Goal: Task Accomplishment & Management: Use online tool/utility

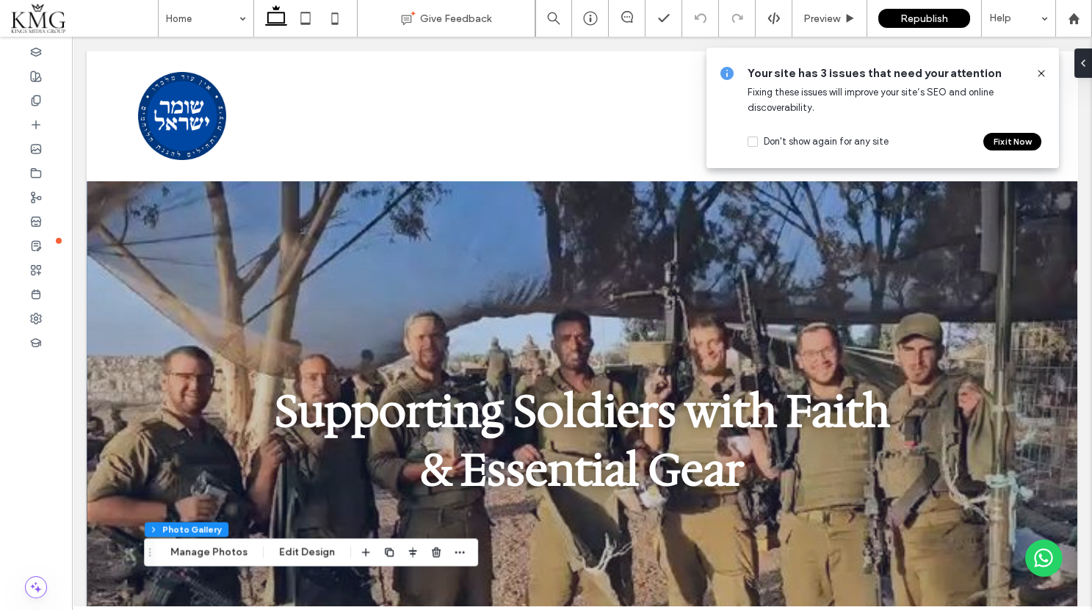
scroll to position [433, 0]
click at [1038, 73] on icon at bounding box center [1042, 74] width 12 height 12
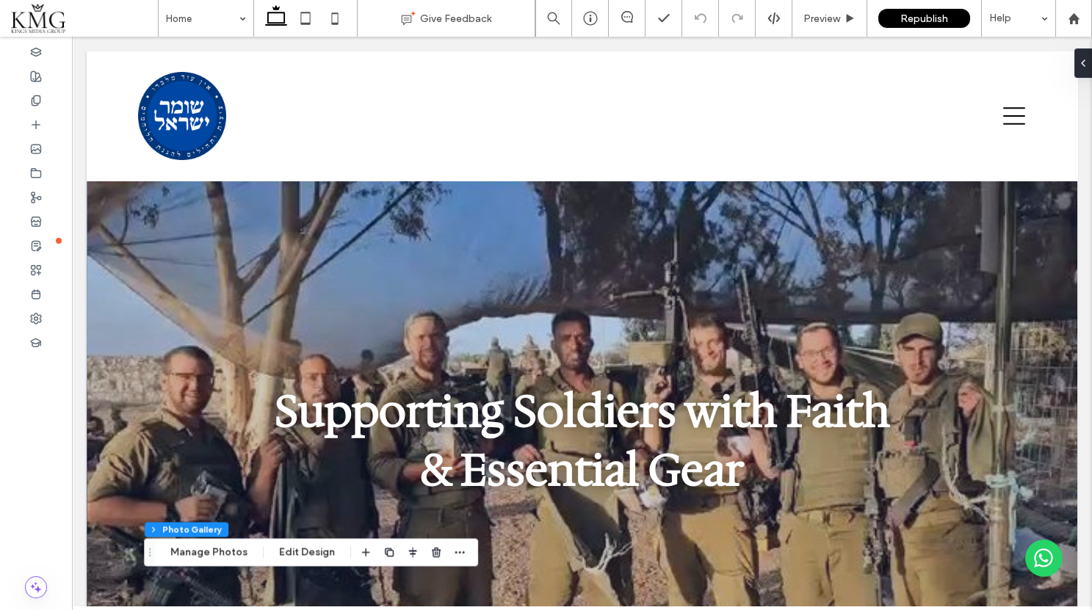
scroll to position [0, 0]
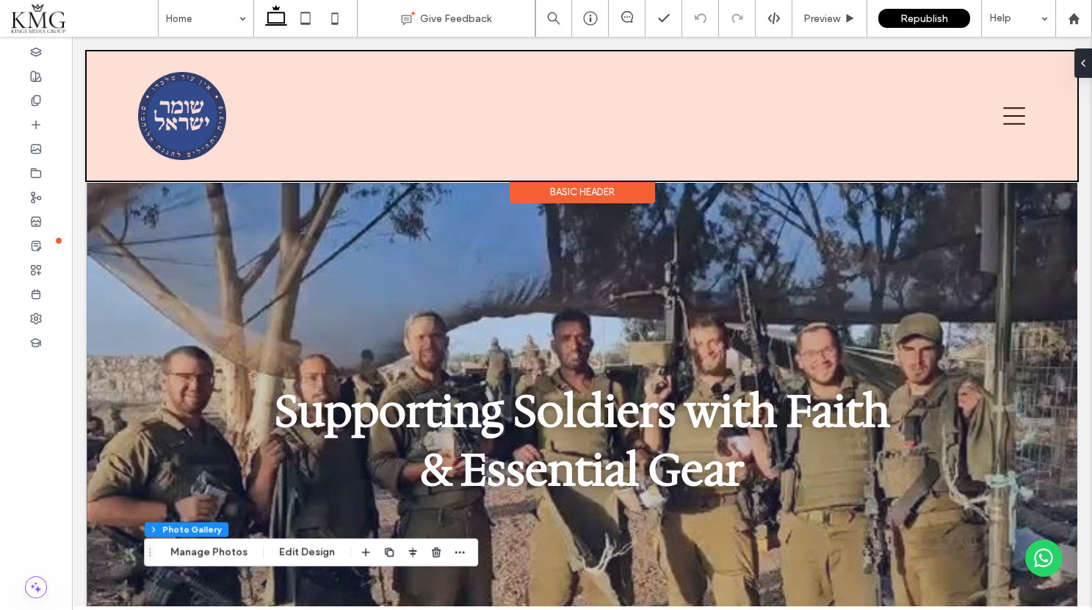
click at [1007, 119] on div at bounding box center [582, 115] width 991 height 129
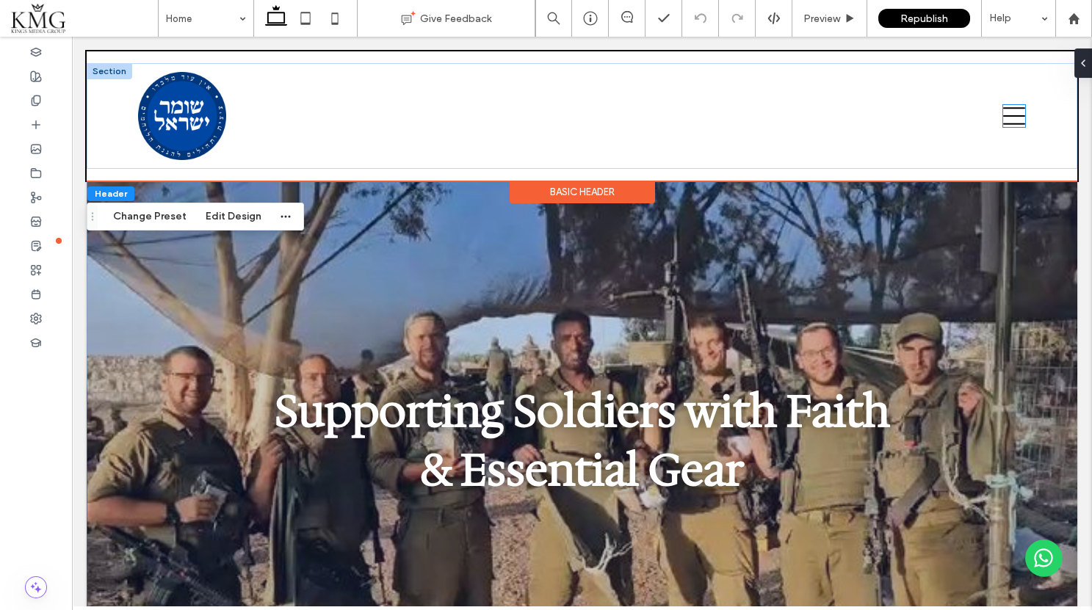
click at [1012, 119] on icon at bounding box center [1014, 116] width 22 height 22
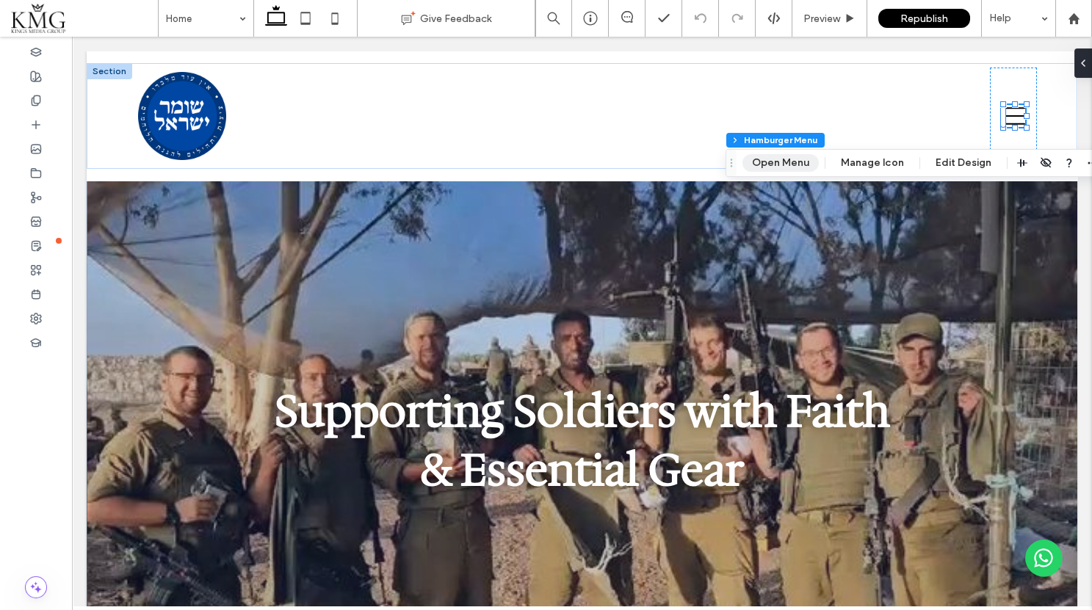
click at [788, 162] on button "Open Menu" at bounding box center [781, 163] width 76 height 18
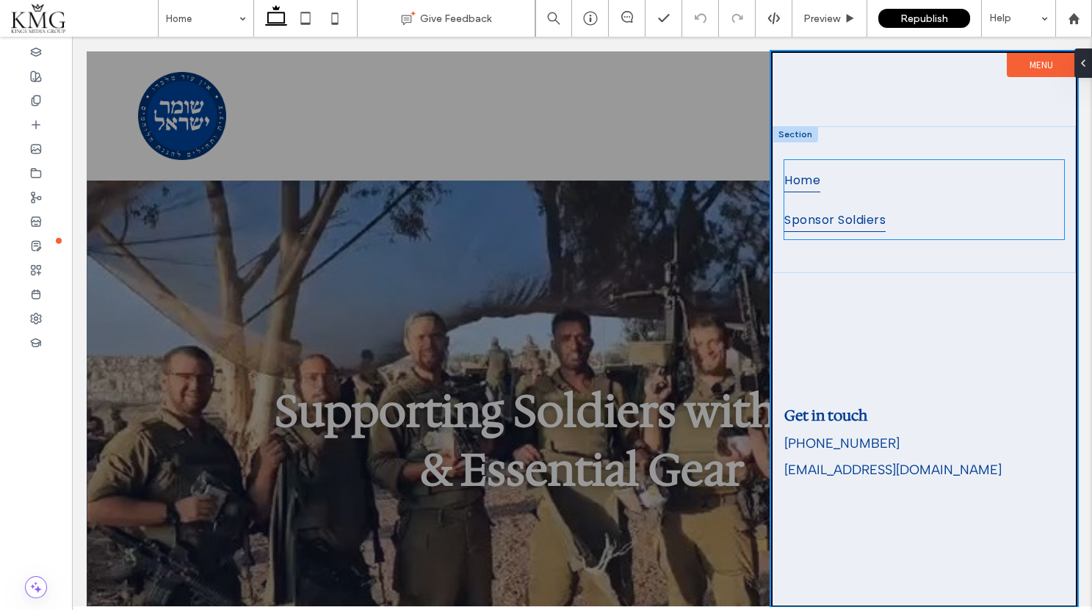
click at [895, 236] on link "Sponsor Soldiers" at bounding box center [925, 220] width 280 height 40
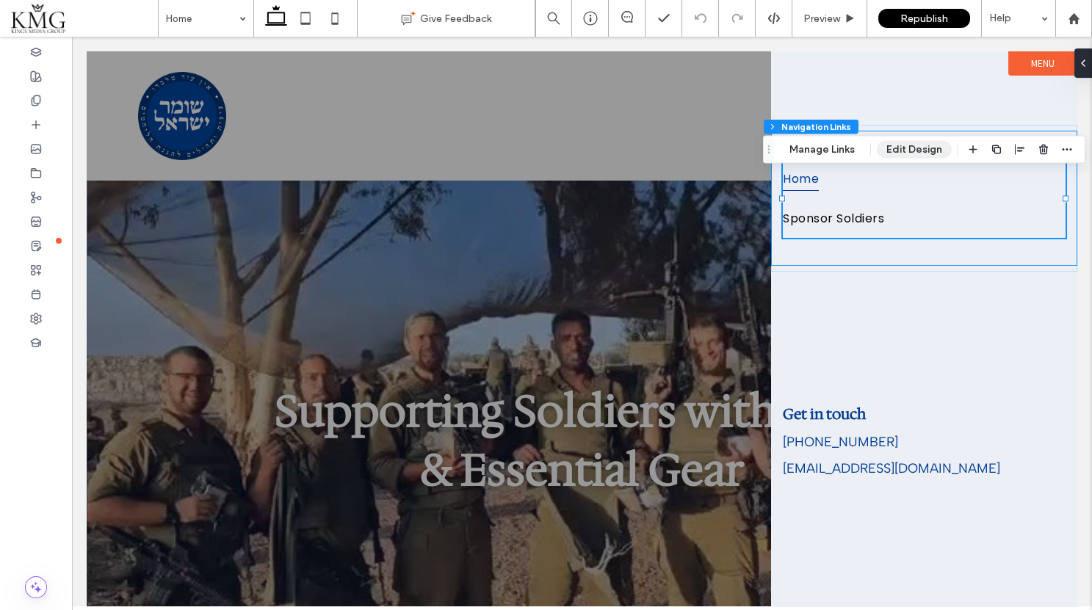
click at [909, 151] on button "Edit Design" at bounding box center [914, 150] width 75 height 18
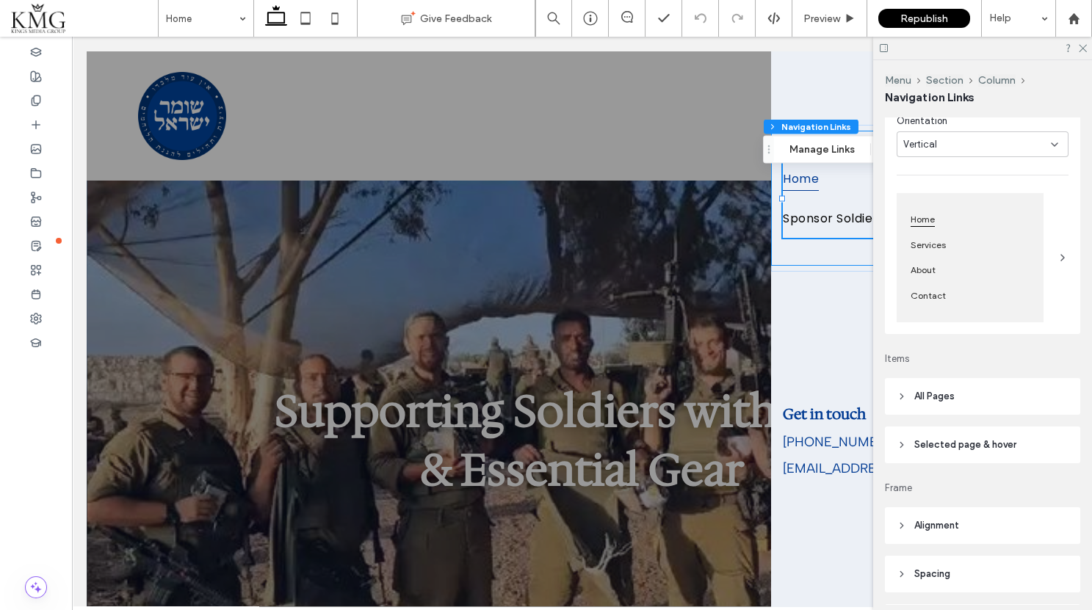
scroll to position [90, 0]
click at [923, 384] on span "All Pages" at bounding box center [935, 391] width 40 height 15
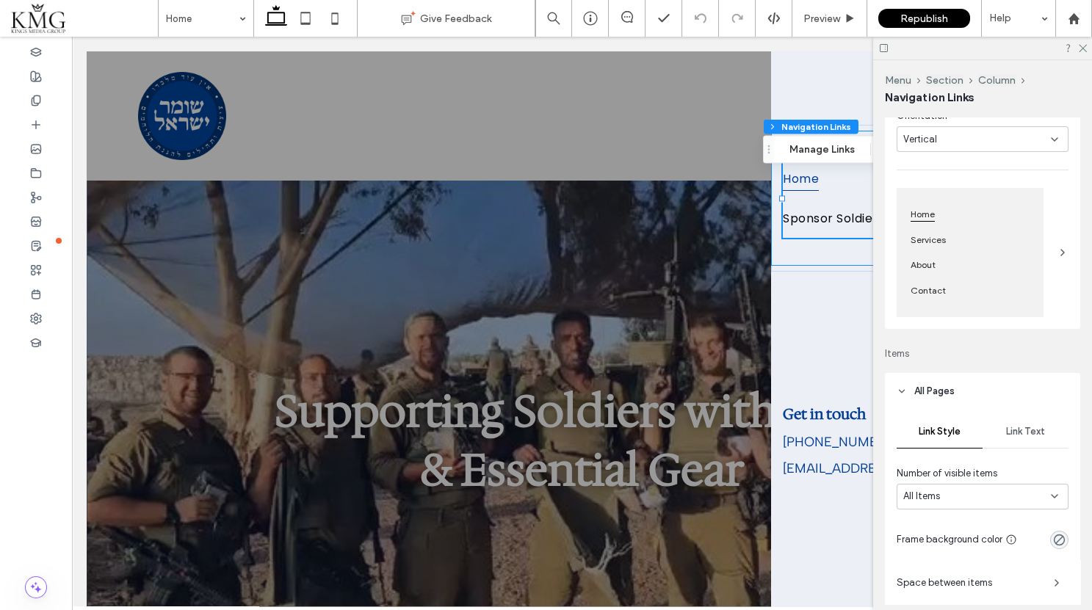
click at [998, 426] on div "Link Text" at bounding box center [1026, 432] width 86 height 32
click at [955, 495] on div "Poppins" at bounding box center [967, 497] width 140 height 26
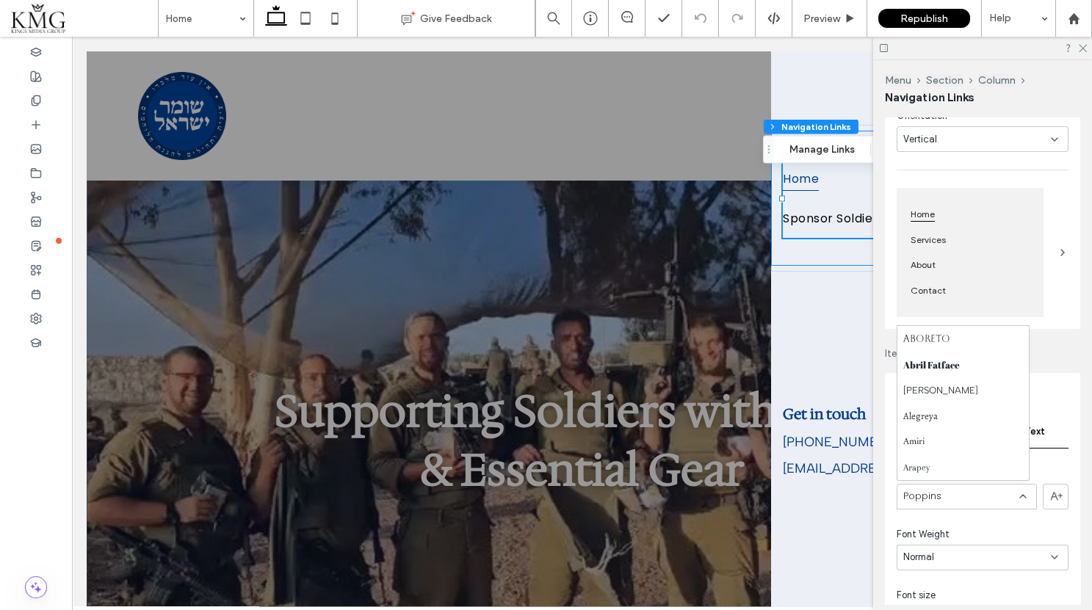
click at [954, 492] on div "Poppins" at bounding box center [967, 497] width 140 height 26
click at [954, 406] on span "Hedvig Letters Serif" at bounding box center [948, 404] width 89 height 15
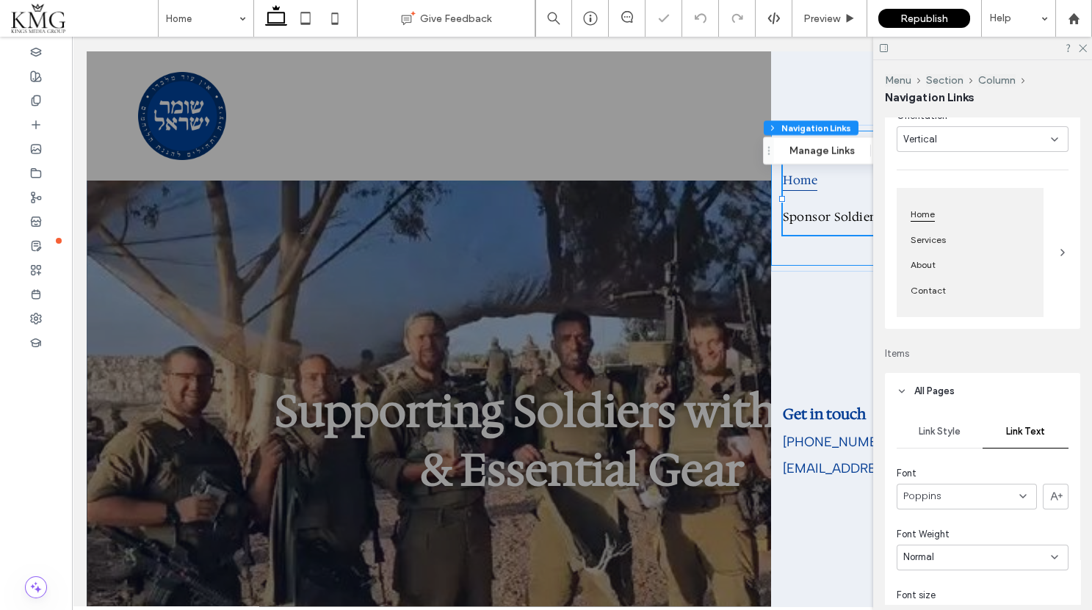
type input "*"
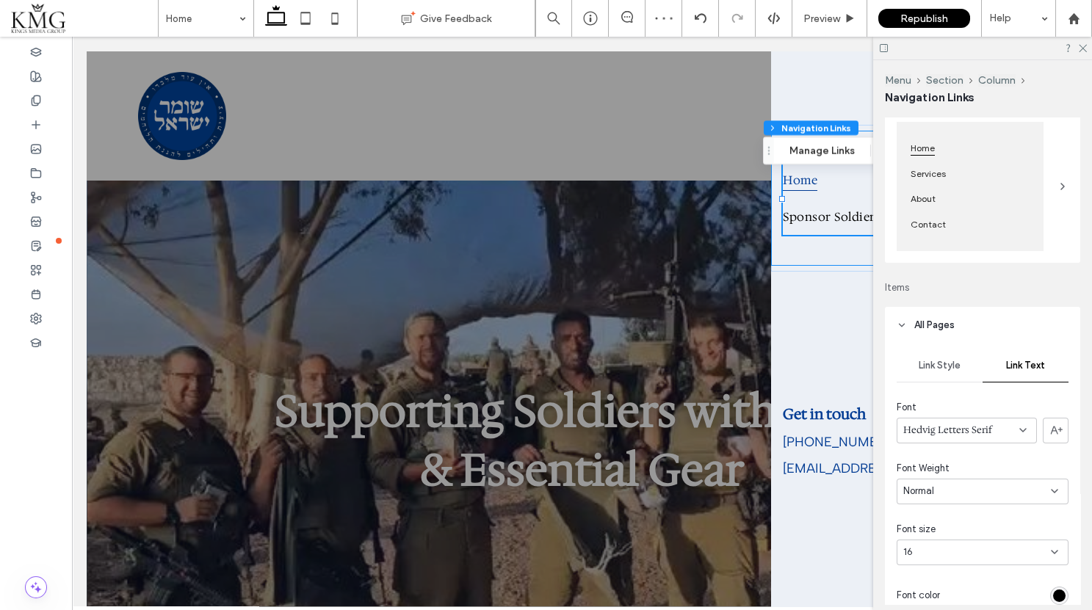
scroll to position [165, 0]
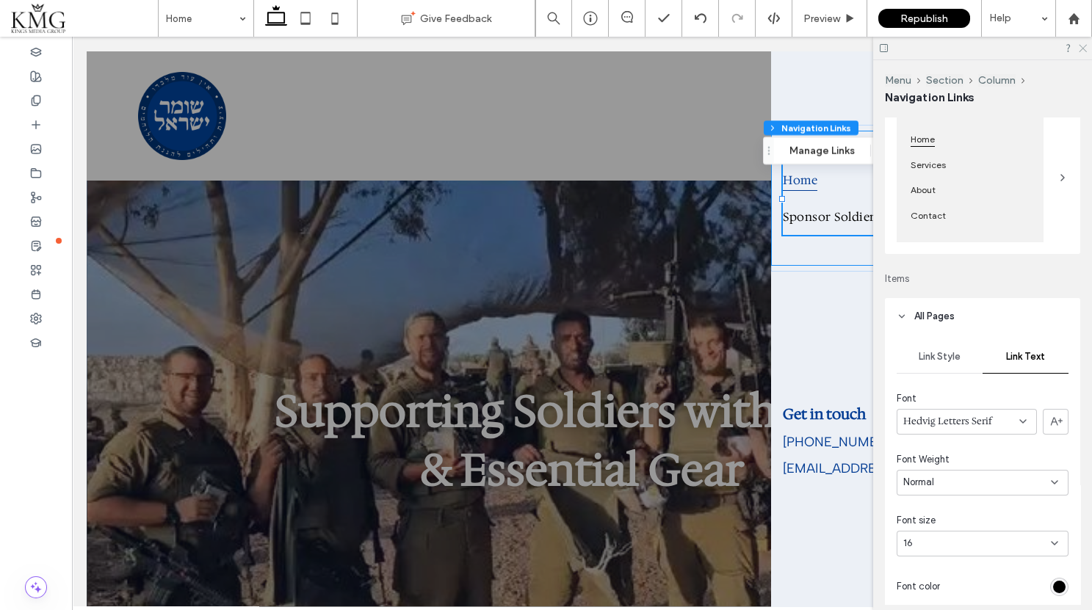
click at [1083, 48] on use at bounding box center [1083, 49] width 8 height 8
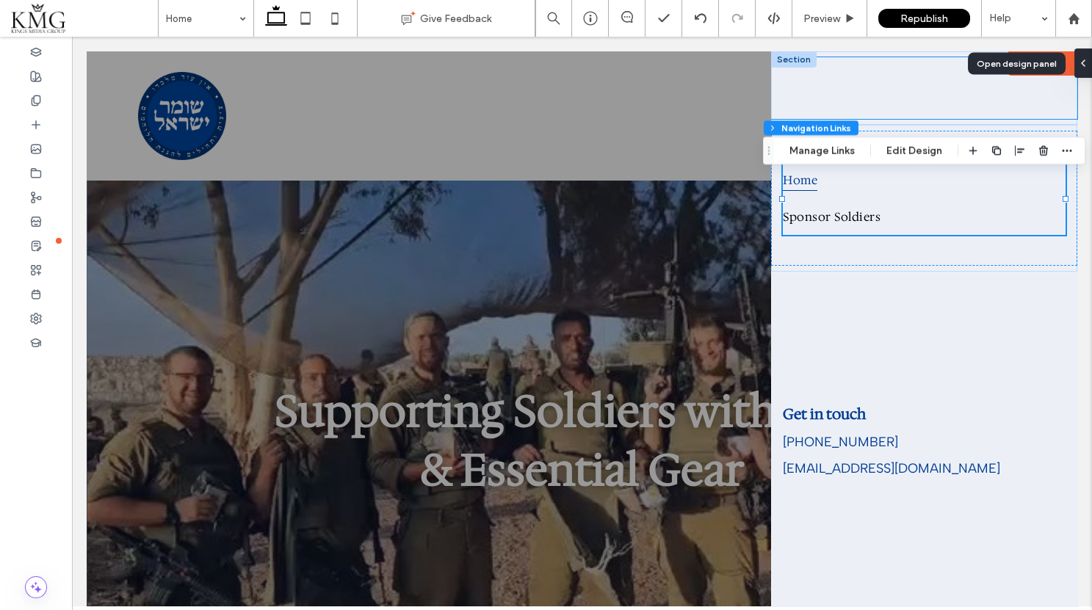
click at [977, 107] on div at bounding box center [924, 87] width 306 height 61
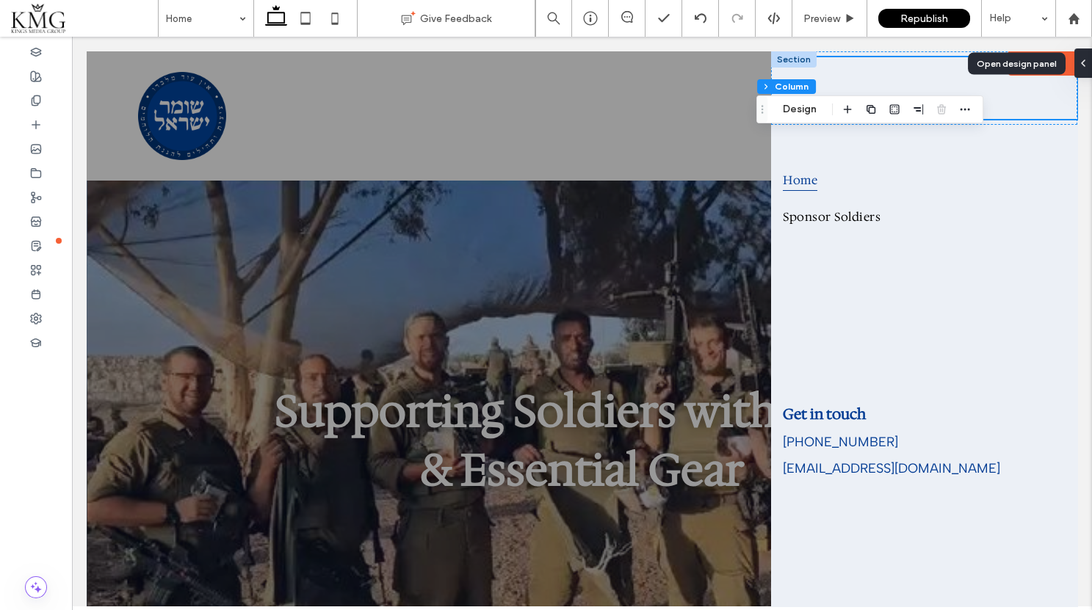
click at [1000, 112] on div at bounding box center [924, 87] width 306 height 61
click at [28, 122] on div at bounding box center [36, 124] width 72 height 24
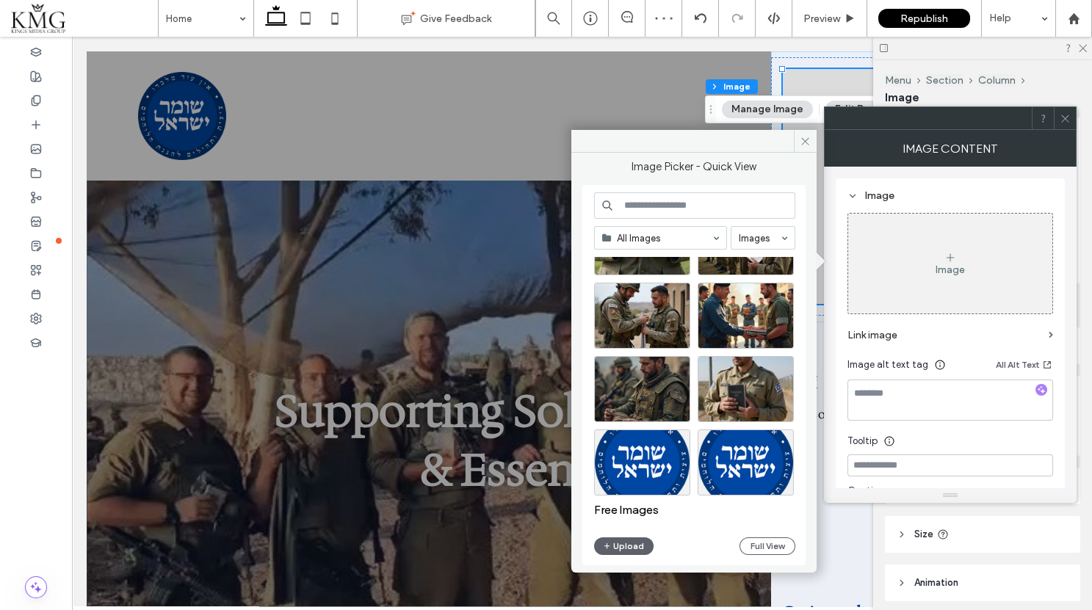
scroll to position [367, 0]
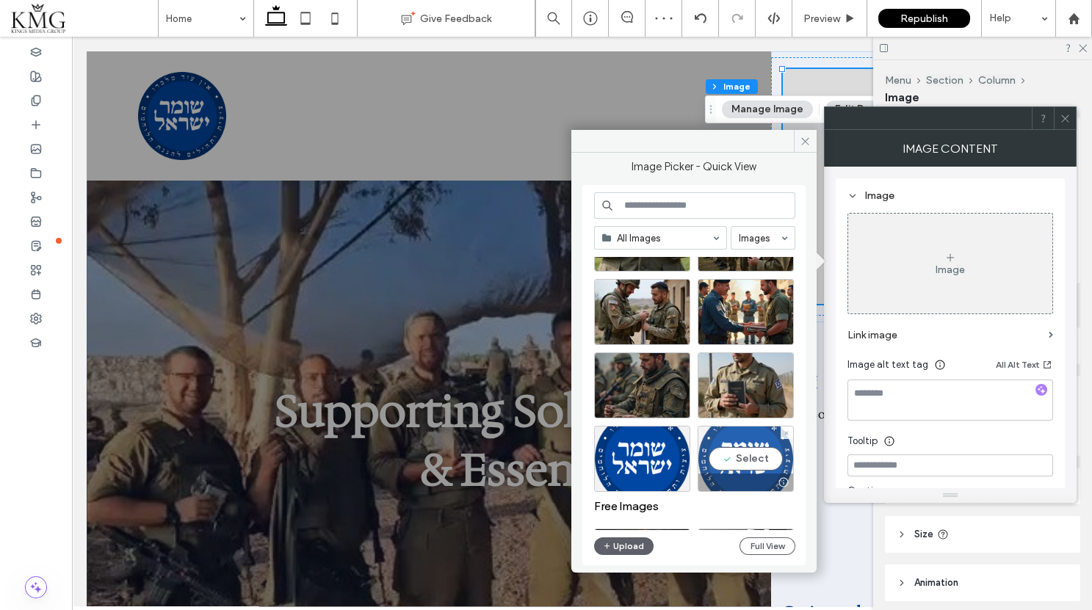
click at [744, 459] on div "Select" at bounding box center [746, 459] width 96 height 66
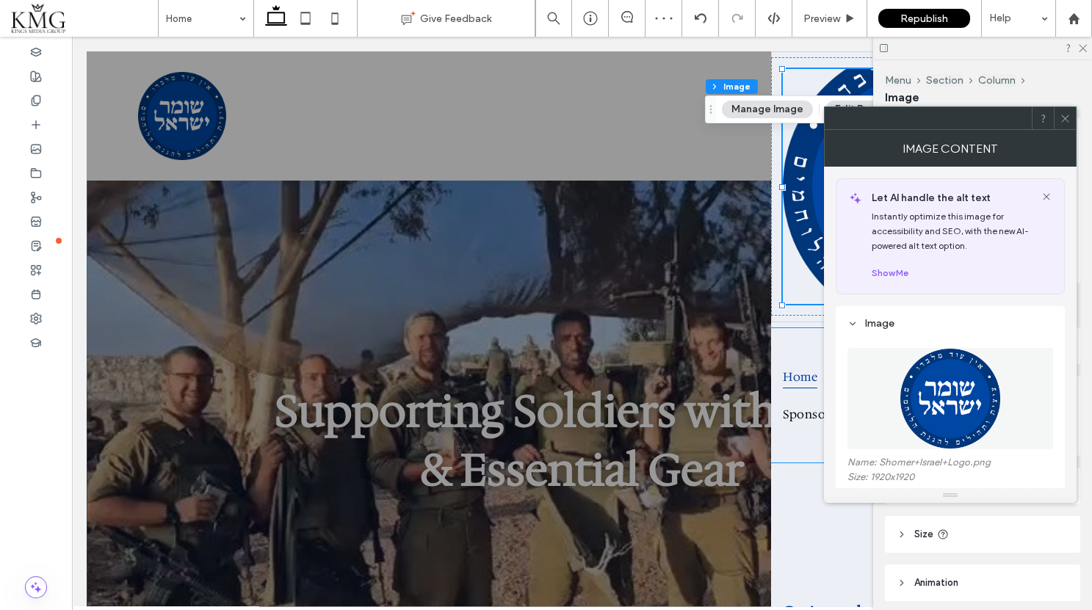
click at [1064, 120] on icon at bounding box center [1065, 118] width 11 height 11
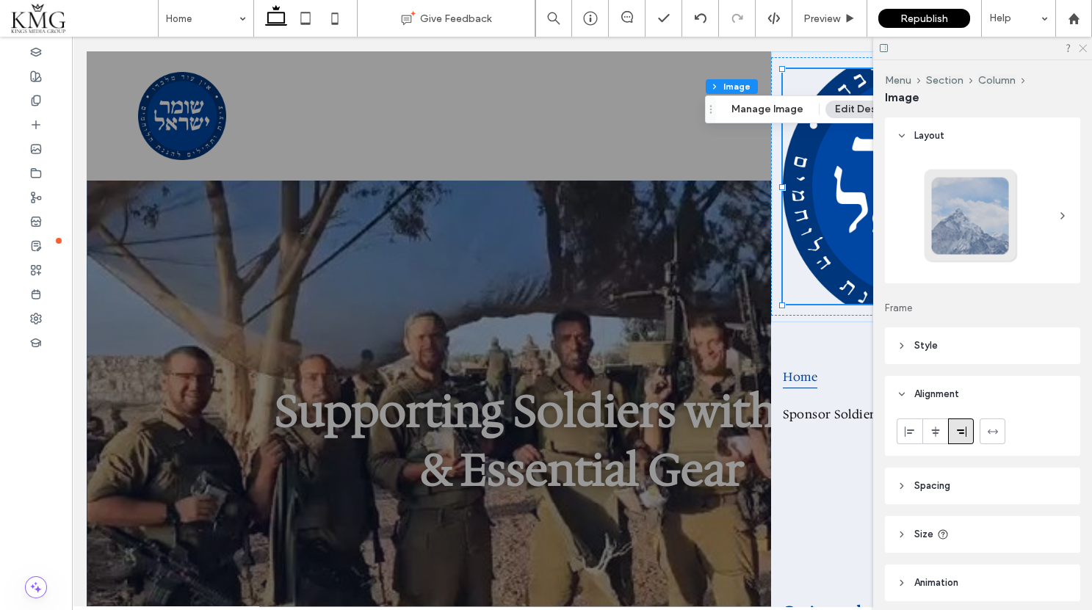
click at [1082, 50] on icon at bounding box center [1083, 48] width 10 height 10
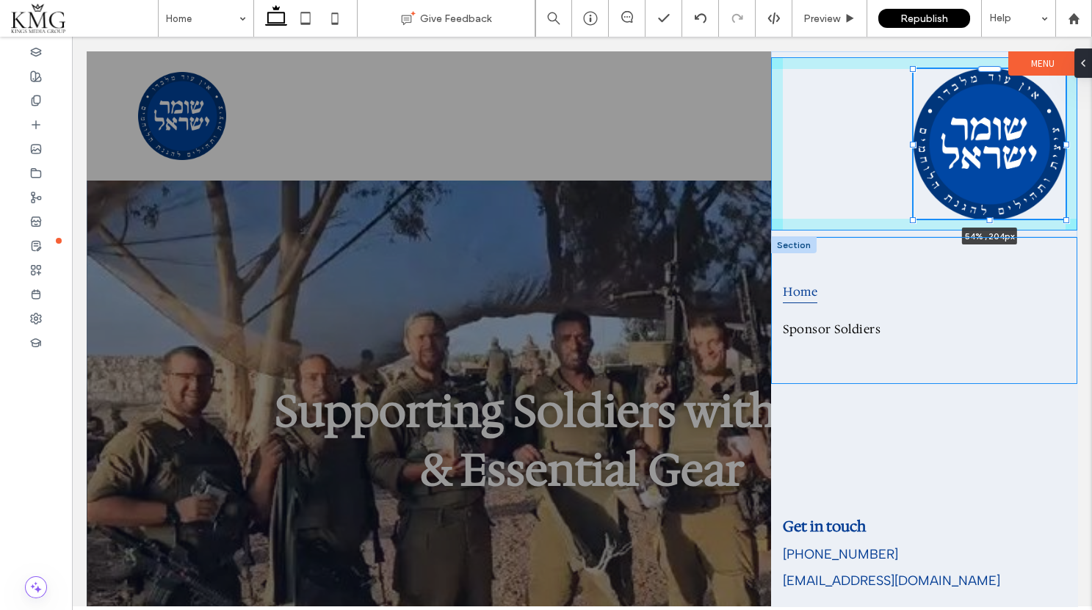
drag, startPoint x: 1049, startPoint y: 318, endPoint x: 918, endPoint y: 275, distance: 138.2
click at [918, 275] on div "54% , 204px Section + Add Section Home Sponsor Soldiers Section + Add Section G…" at bounding box center [924, 328] width 306 height 555
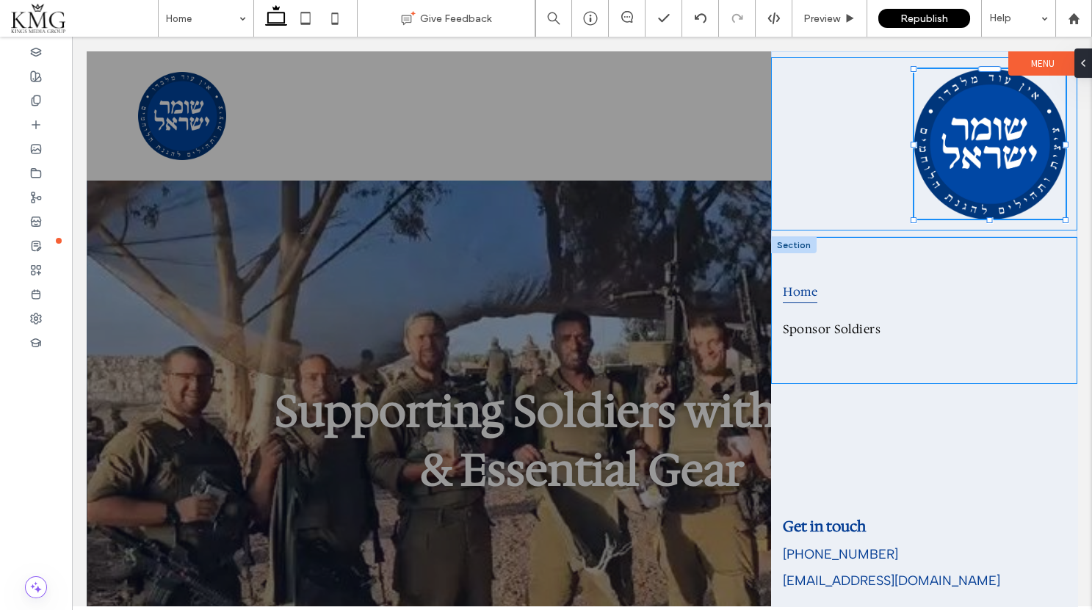
type input "**"
type input "****"
type input "***"
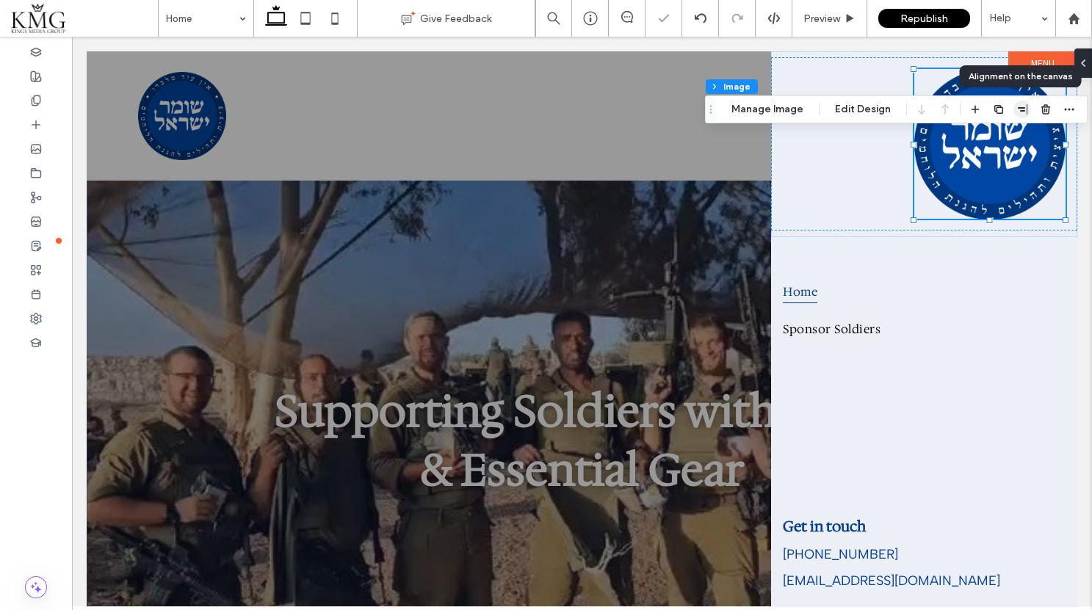
click at [1022, 110] on use "button" at bounding box center [1023, 109] width 10 height 10
click at [1003, 136] on icon "center" at bounding box center [1007, 138] width 12 height 12
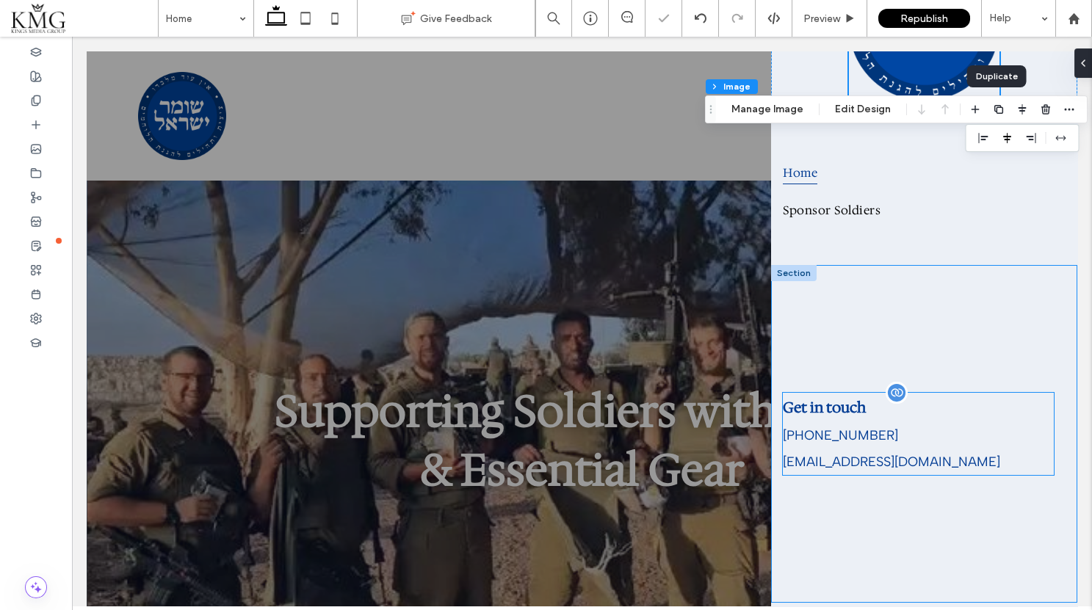
scroll to position [119, 0]
click at [868, 475] on p "[EMAIL_ADDRESS][DOMAIN_NAME]" at bounding box center [918, 462] width 271 height 26
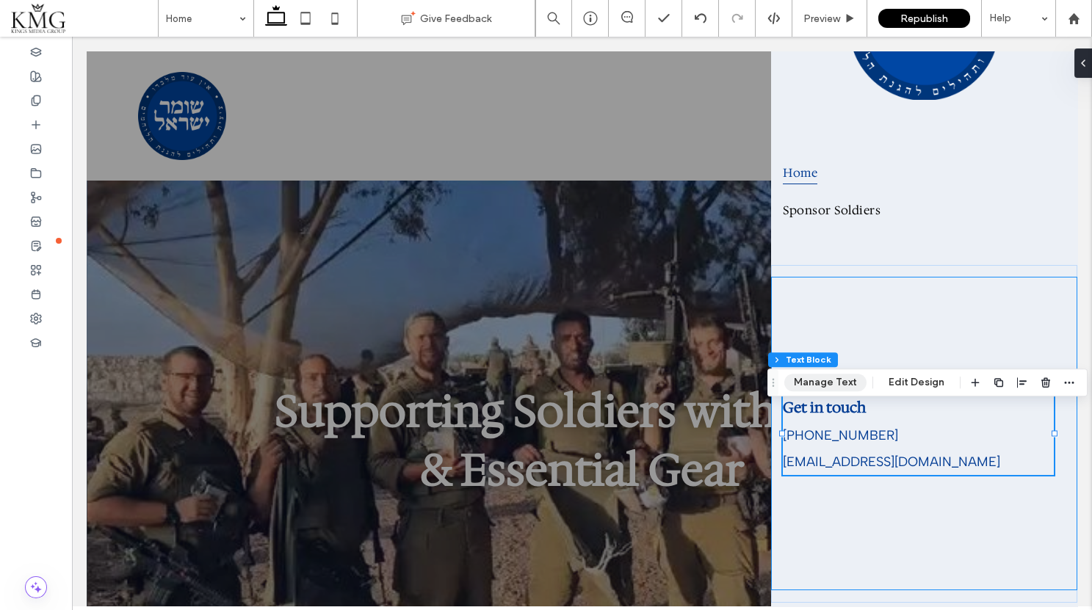
click at [842, 382] on button "Manage Text" at bounding box center [826, 383] width 82 height 18
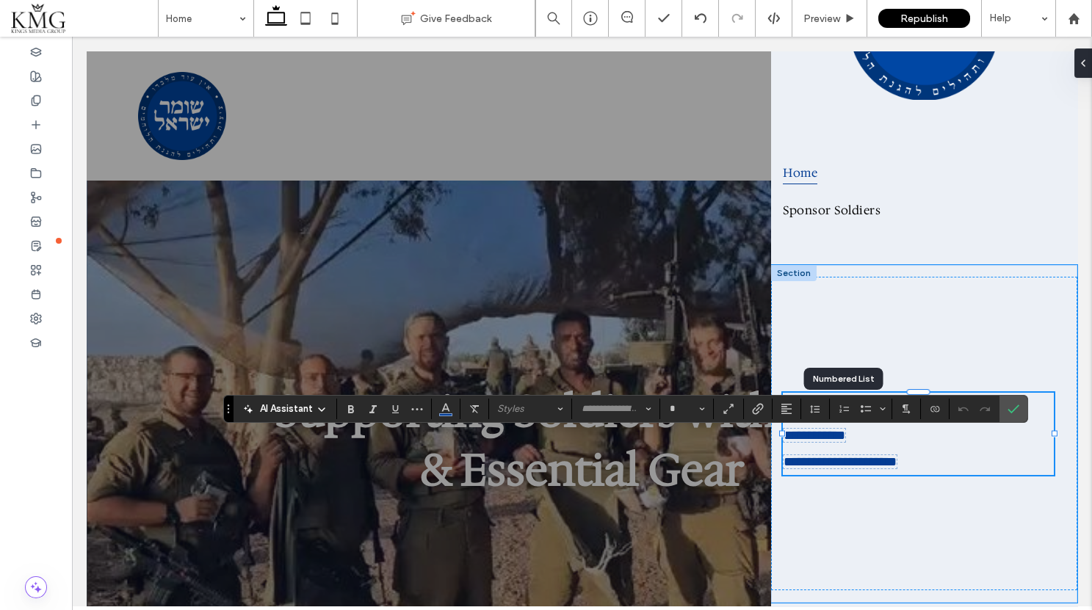
click at [818, 475] on p "**********" at bounding box center [918, 462] width 271 height 26
type input "**********"
type input "**"
click at [817, 469] on span "**********" at bounding box center [840, 461] width 113 height 13
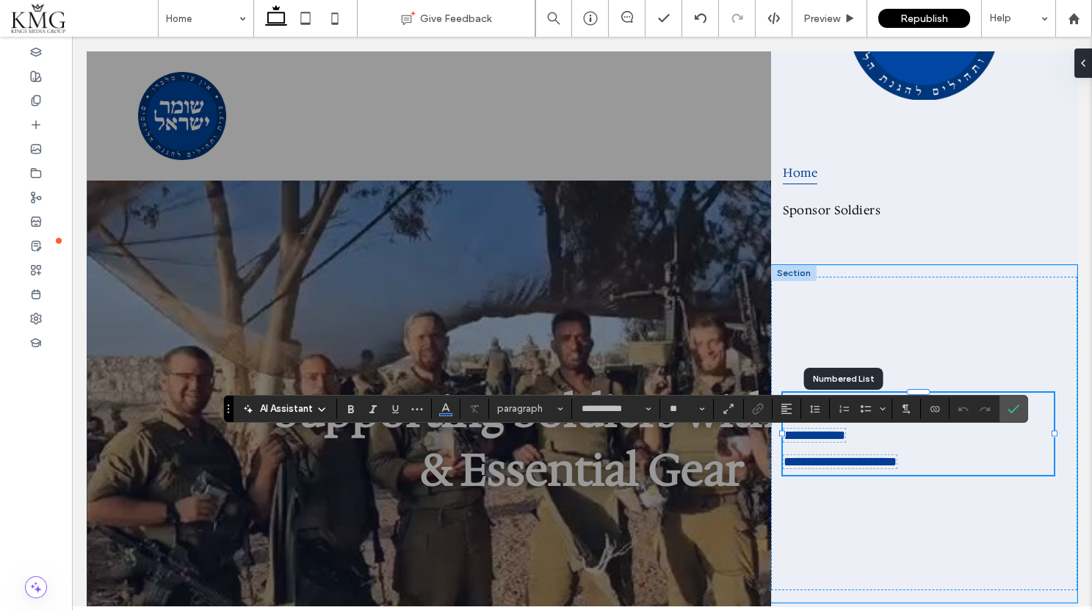
click at [869, 469] on span "**********" at bounding box center [840, 461] width 113 height 13
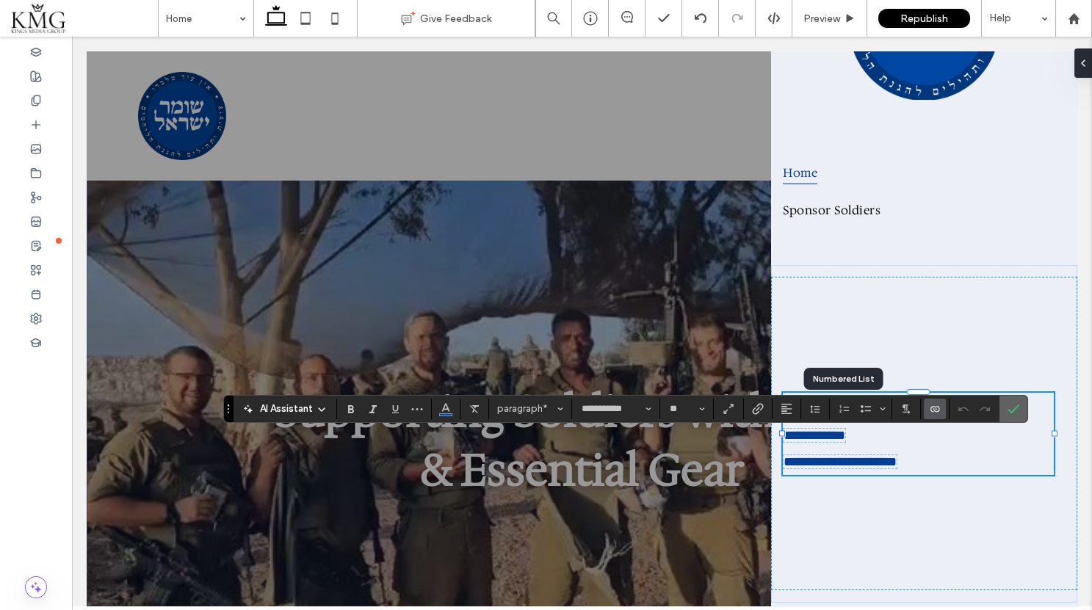
click at [1009, 410] on use "Confirm" at bounding box center [1015, 409] width 12 height 9
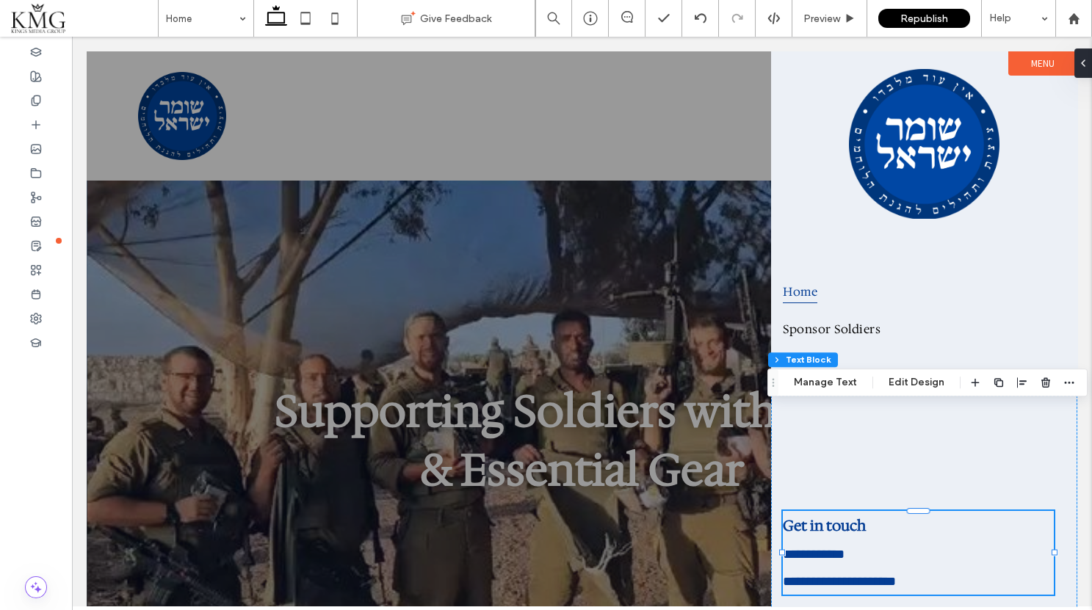
scroll to position [0, 0]
click at [718, 120] on div at bounding box center [582, 328] width 991 height 555
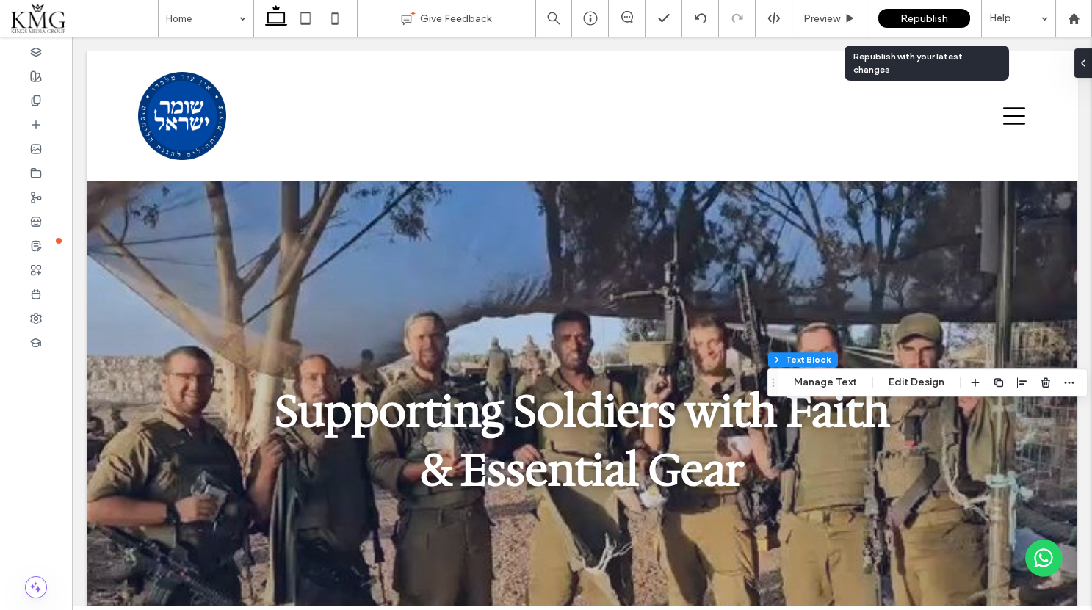
click at [888, 19] on div "Republish" at bounding box center [925, 18] width 92 height 19
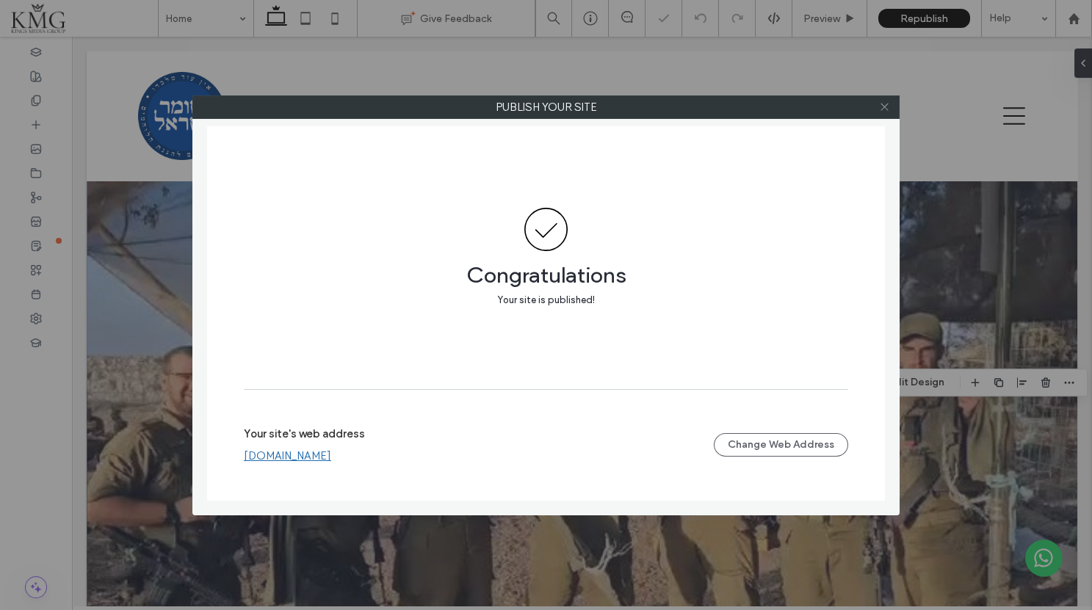
click at [882, 108] on icon at bounding box center [884, 106] width 11 height 11
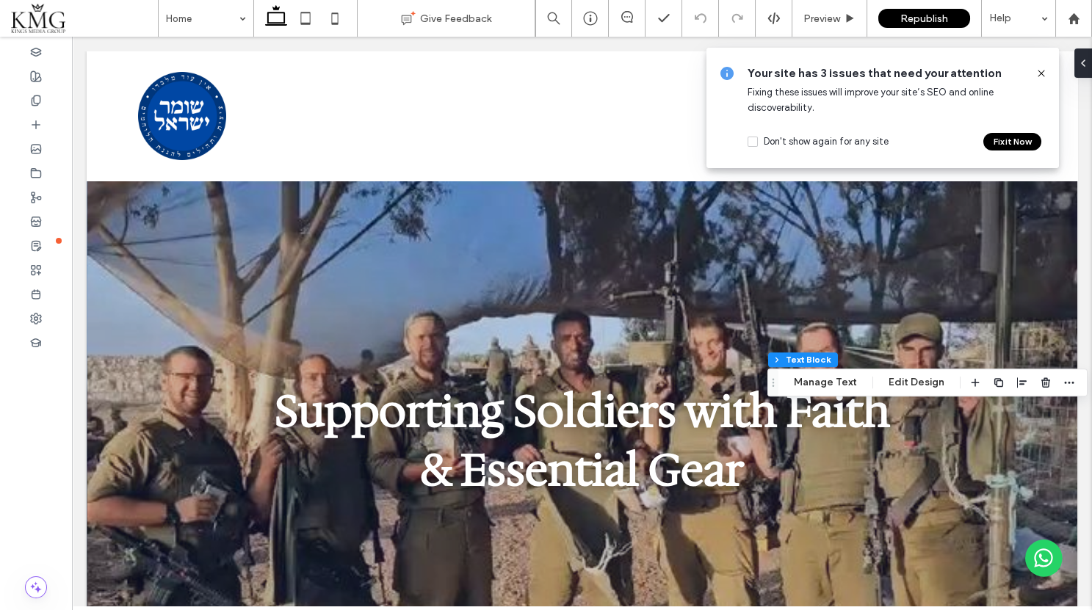
click at [1037, 73] on icon at bounding box center [1042, 74] width 12 height 12
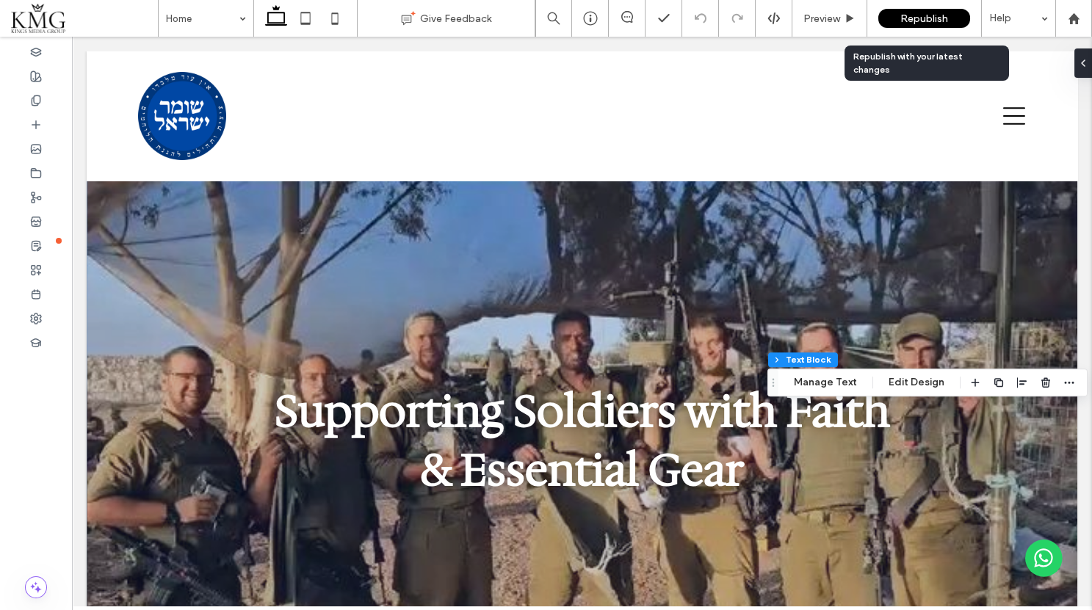
click at [915, 18] on span "Republish" at bounding box center [925, 18] width 48 height 12
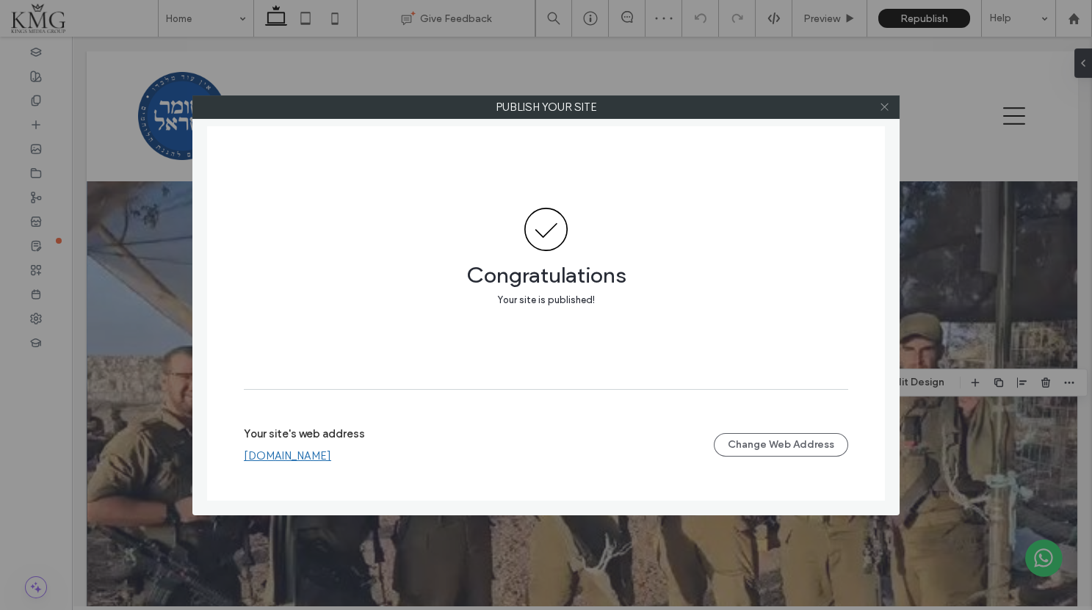
click at [887, 104] on icon at bounding box center [884, 106] width 11 height 11
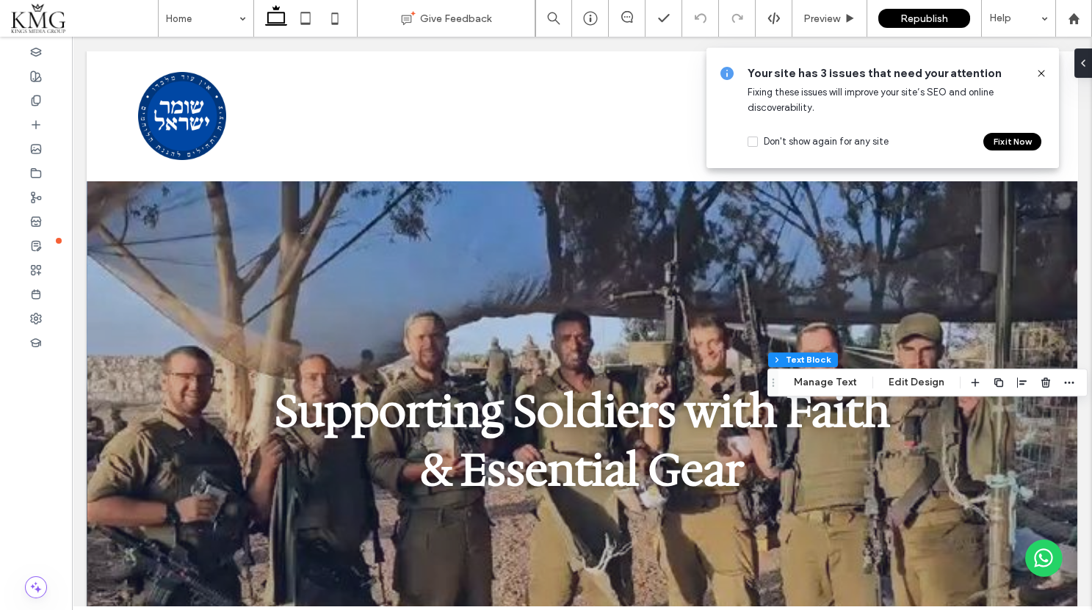
click at [1040, 73] on icon at bounding box center [1042, 74] width 12 height 12
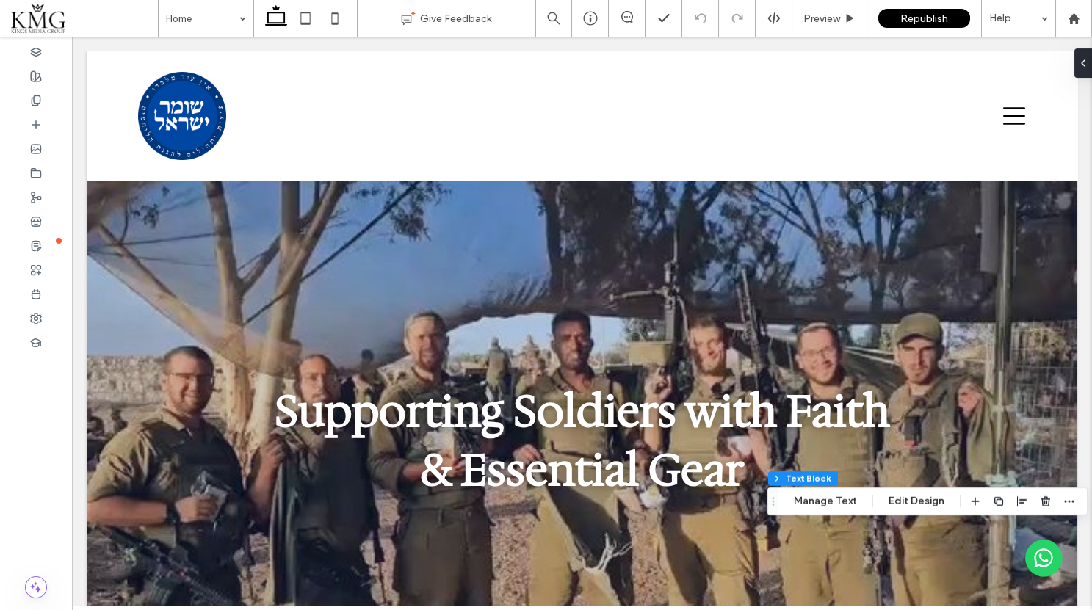
click at [915, 18] on span "Republish" at bounding box center [925, 18] width 48 height 12
